Goal: Obtain resource: Download file/media

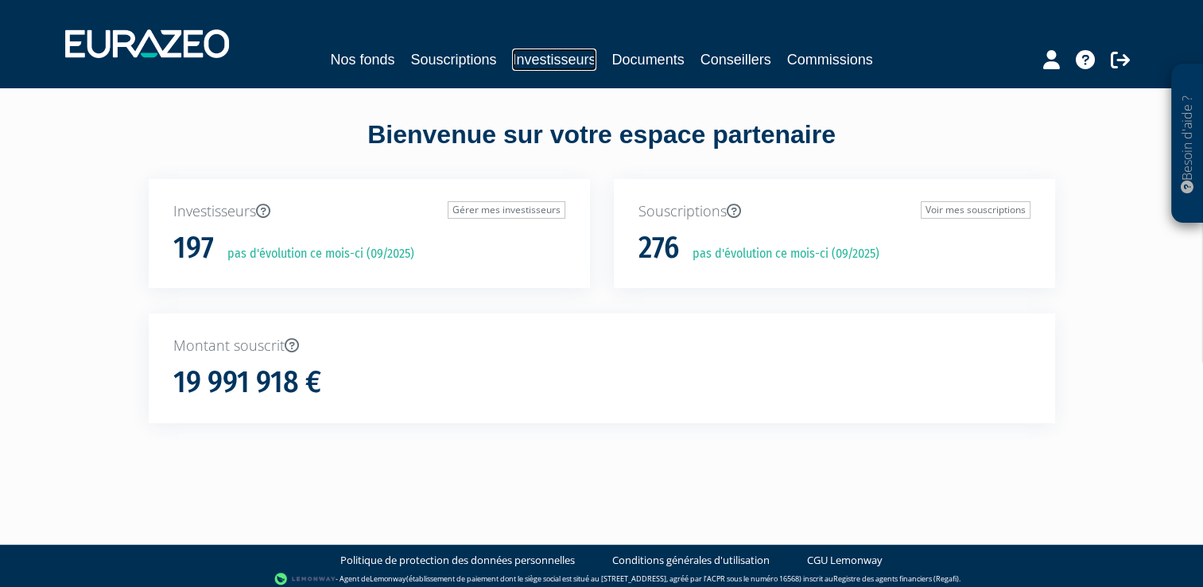
click at [515, 56] on link "Investisseurs" at bounding box center [553, 60] width 83 height 22
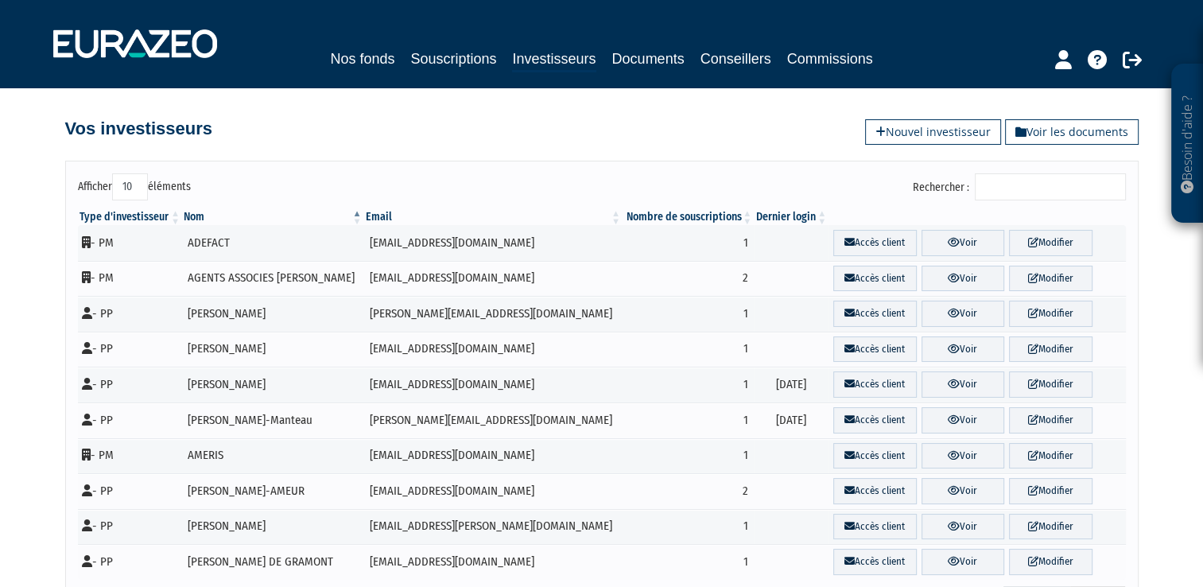
click at [1020, 188] on input "Rechercher :" at bounding box center [1050, 186] width 151 height 27
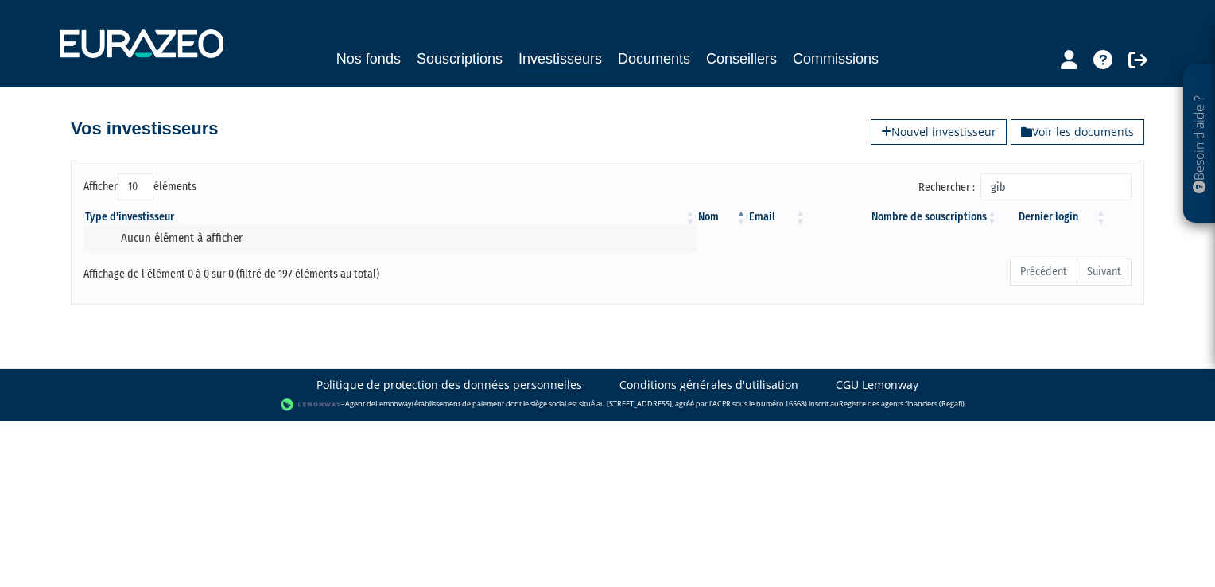
type input "gib"
drag, startPoint x: 475, startPoint y: 73, endPoint x: 436, endPoint y: 52, distance: 44.5
click at [436, 52] on nav "Nos fonds Souscriptions Investisseurs Documents Conseillers Commissions" at bounding box center [607, 43] width 1215 height 87
click at [436, 52] on link "Souscriptions" at bounding box center [460, 59] width 86 height 22
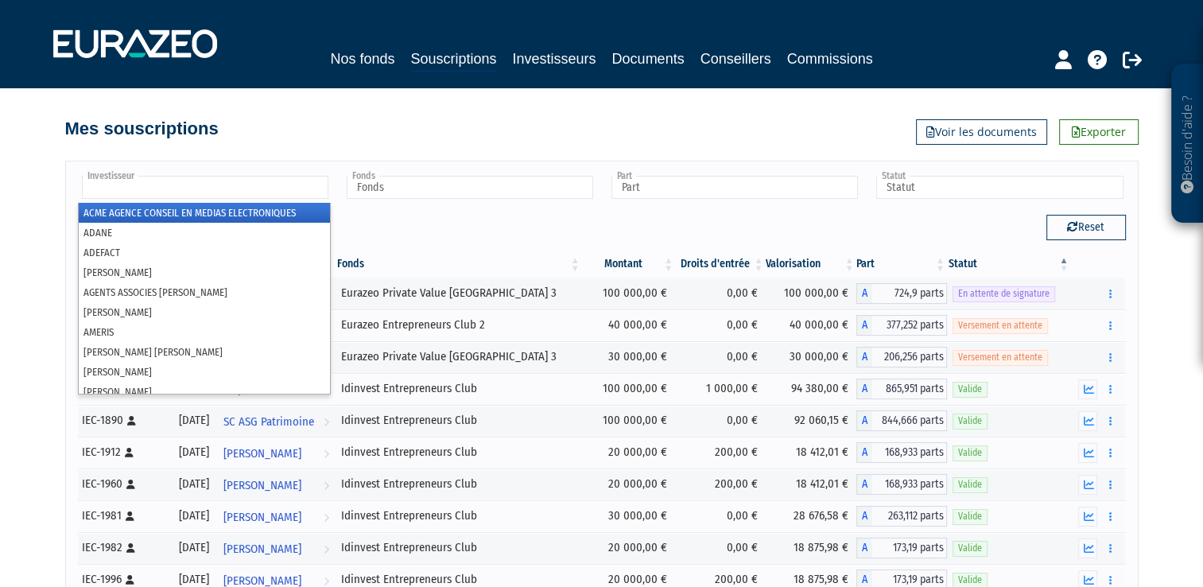
click at [254, 183] on input "text" at bounding box center [205, 187] width 246 height 23
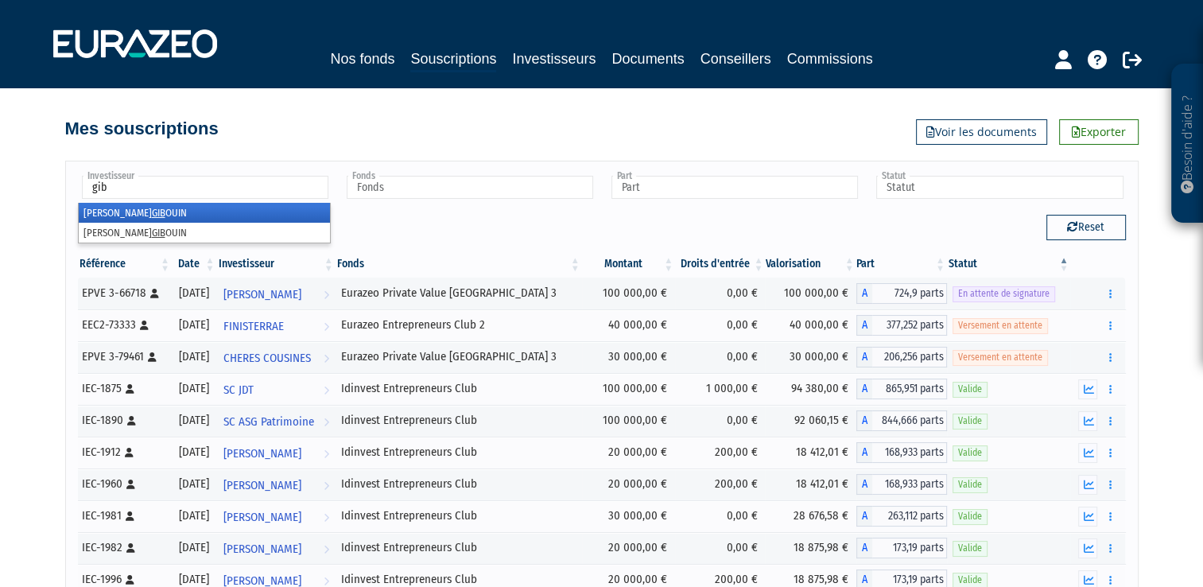
type input "gib"
click at [152, 208] on em "GIB" at bounding box center [159, 213] width 14 height 12
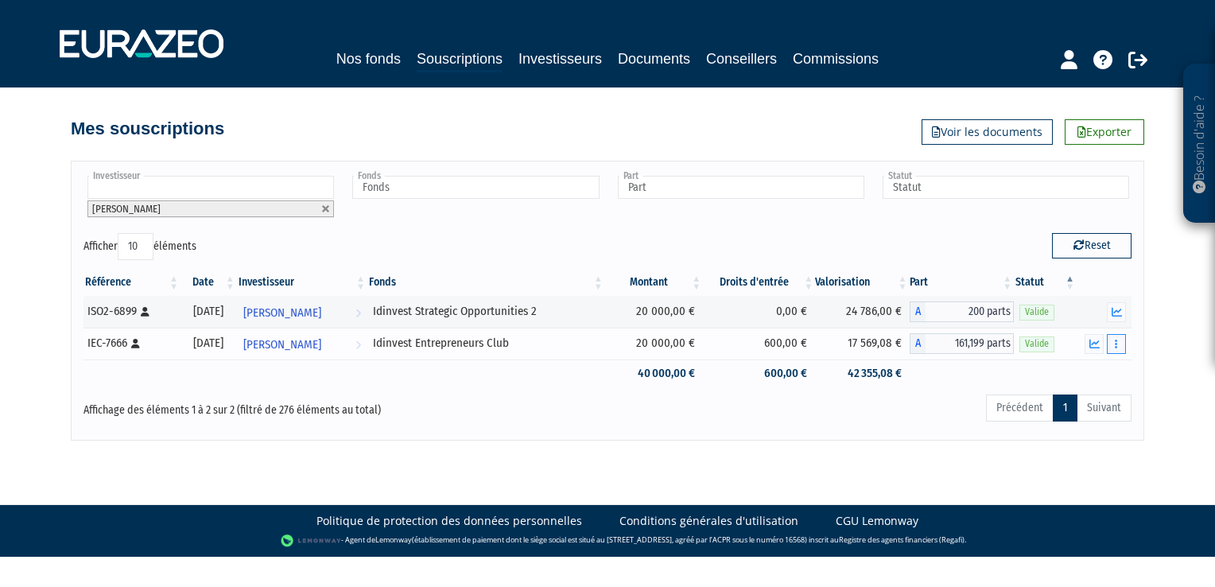
click at [1116, 339] on icon "button" at bounding box center [1116, 344] width 2 height 10
click at [1027, 397] on link "Historique de rachat(s)" at bounding box center [1055, 402] width 131 height 26
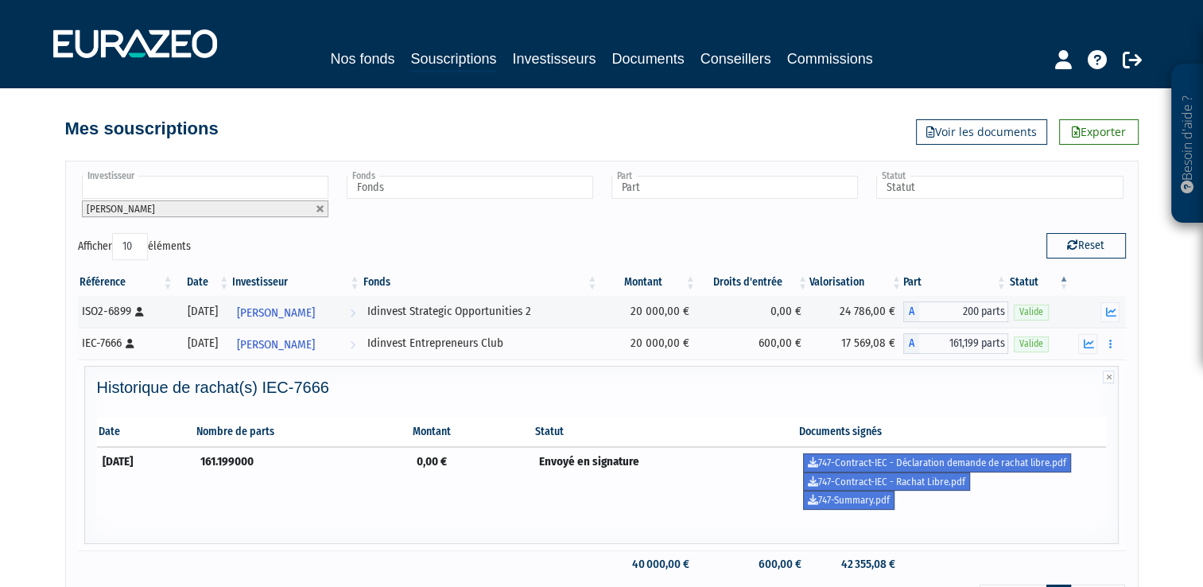
scroll to position [63, 0]
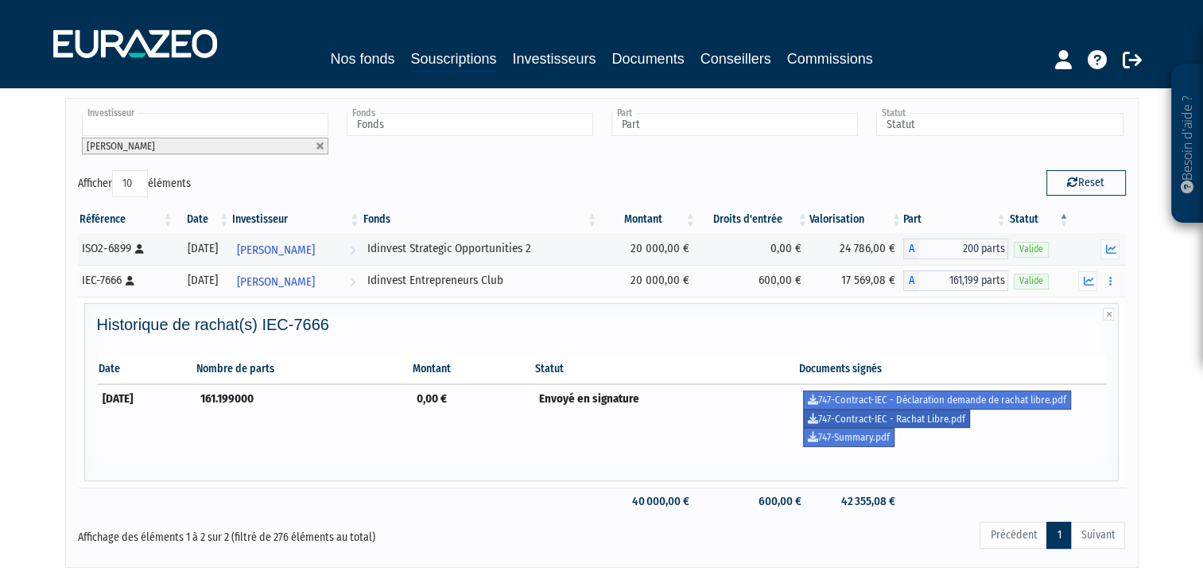
click at [960, 415] on link "747-Contract-IEC - Rachat Libre.pdf" at bounding box center [886, 418] width 167 height 19
click at [1061, 402] on link "747-Contract-IEC - Déclaration demande de rachat libre.pdf" at bounding box center [937, 399] width 268 height 19
drag, startPoint x: 737, startPoint y: 340, endPoint x: 1047, endPoint y: 317, distance: 310.9
click at [1047, 317] on div "Historique de rachat(s) IEC-7666 Date Nombre de parts Montant Statut Documents …" at bounding box center [602, 396] width 1026 height 161
click at [1047, 317] on h4 "Historique de rachat(s) IEC-7666" at bounding box center [602, 324] width 1010 height 17
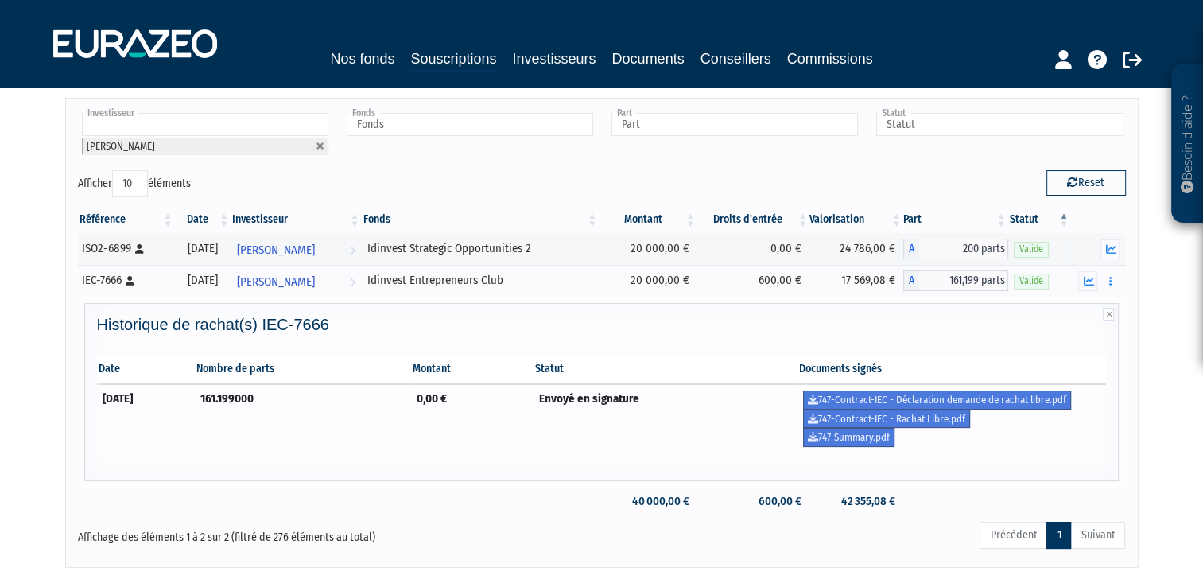
click at [409, 378] on th "Nombre de parts" at bounding box center [303, 369] width 216 height 29
click at [1110, 283] on icon "button" at bounding box center [1110, 281] width 2 height 10
click at [887, 328] on h4 "Historique de rachat(s) IEC-7666" at bounding box center [602, 324] width 1010 height 17
drag, startPoint x: 843, startPoint y: 269, endPoint x: 875, endPoint y: 271, distance: 32.7
click at [875, 271] on td "17 569,08 €" at bounding box center [856, 281] width 94 height 32
